Goal: Task Accomplishment & Management: Manage account settings

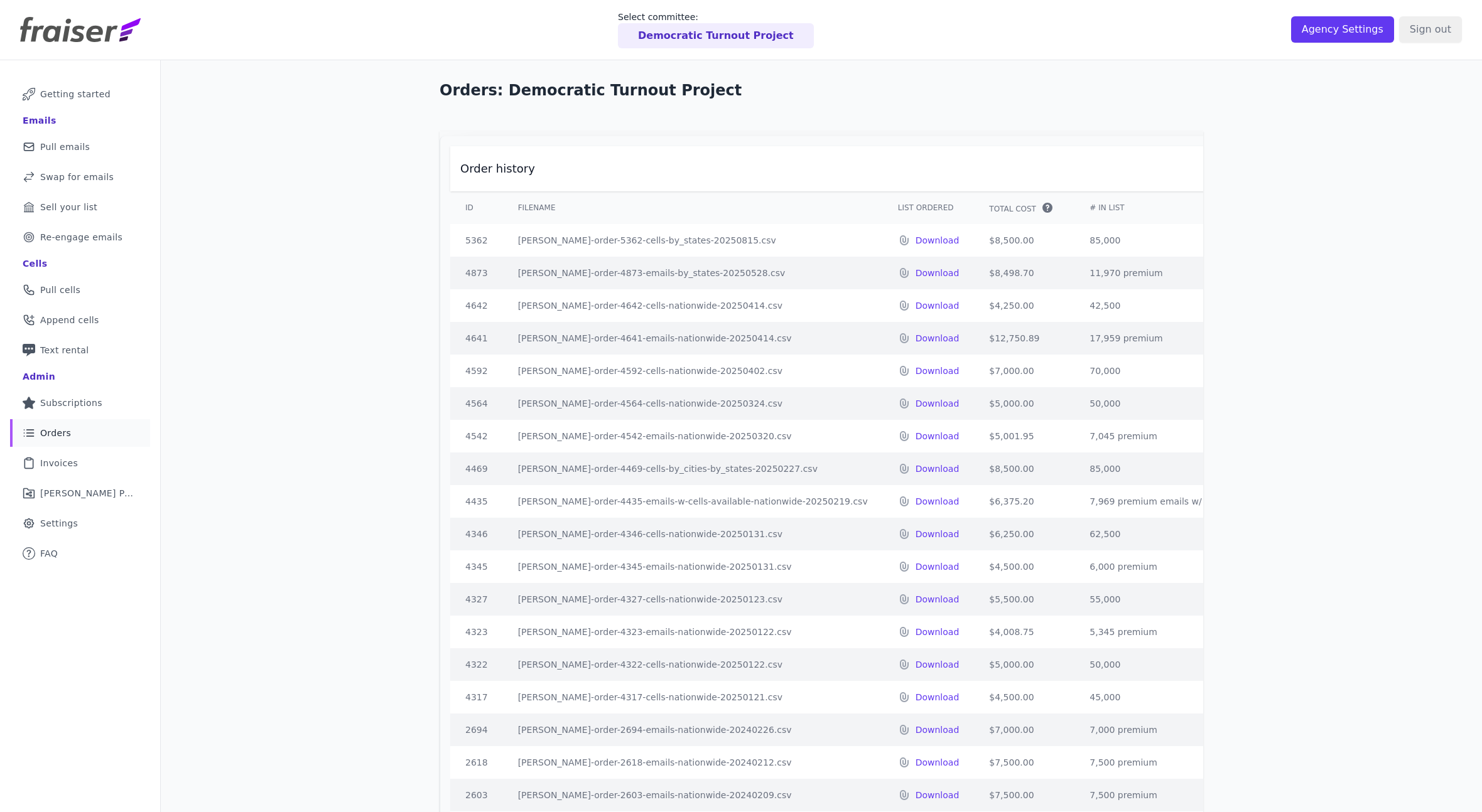
drag, startPoint x: 621, startPoint y: 269, endPoint x: 617, endPoint y: 440, distance: 171.0
click at [621, 444] on tbody "5362 fraiser-order-5362-cells-by_states-20250815.csv Download $8,500.00 85,000 …" at bounding box center [1059, 566] width 1218 height 686
click at [617, 440] on td "fraiser-order-4542-emails-nationwide-20250320.csv" at bounding box center [693, 436] width 380 height 32
click at [705, 39] on p "Democratic Turnout Project" at bounding box center [715, 35] width 156 height 15
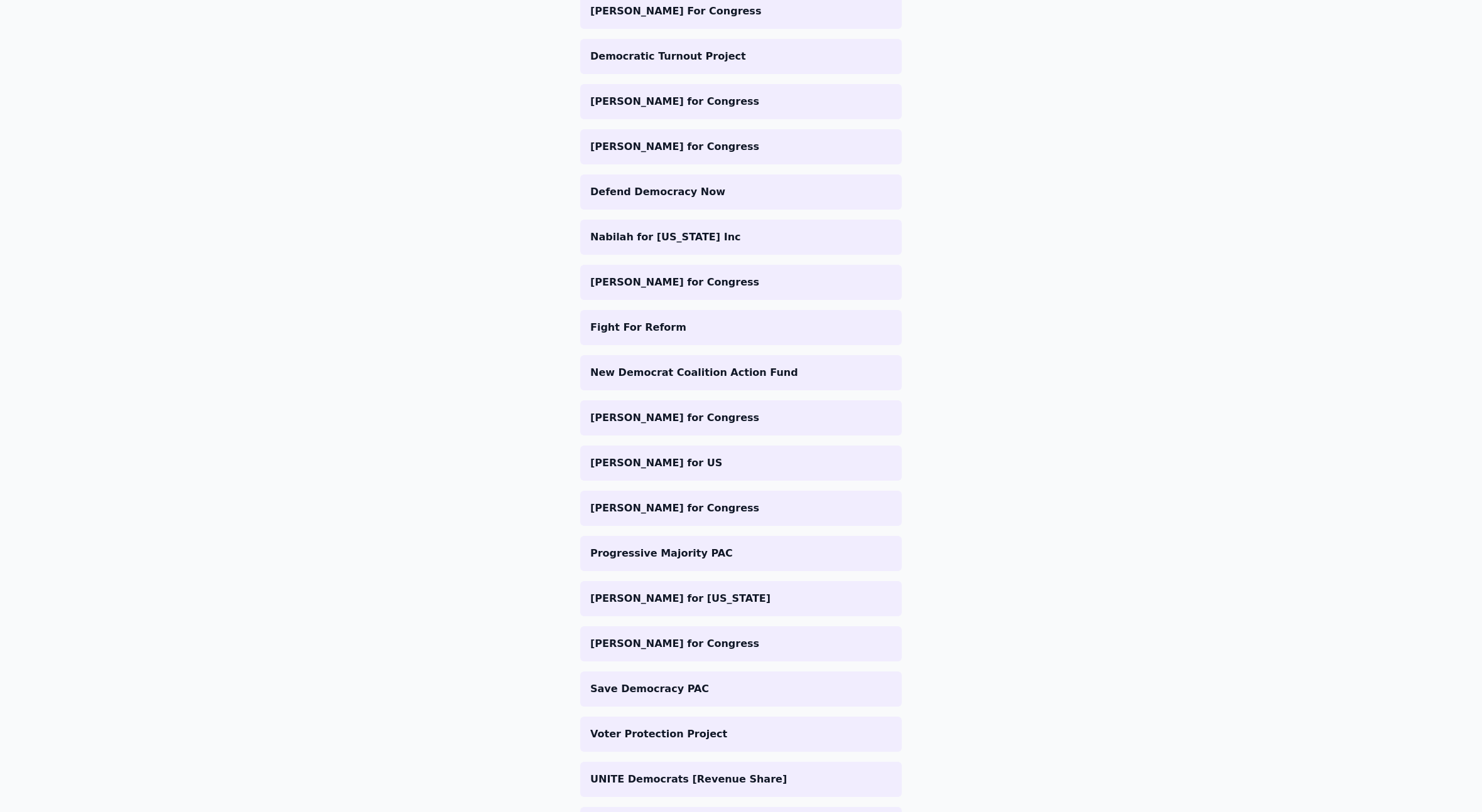
scroll to position [1188, 0]
